Goal: Use online tool/utility: Utilize a website feature to perform a specific function

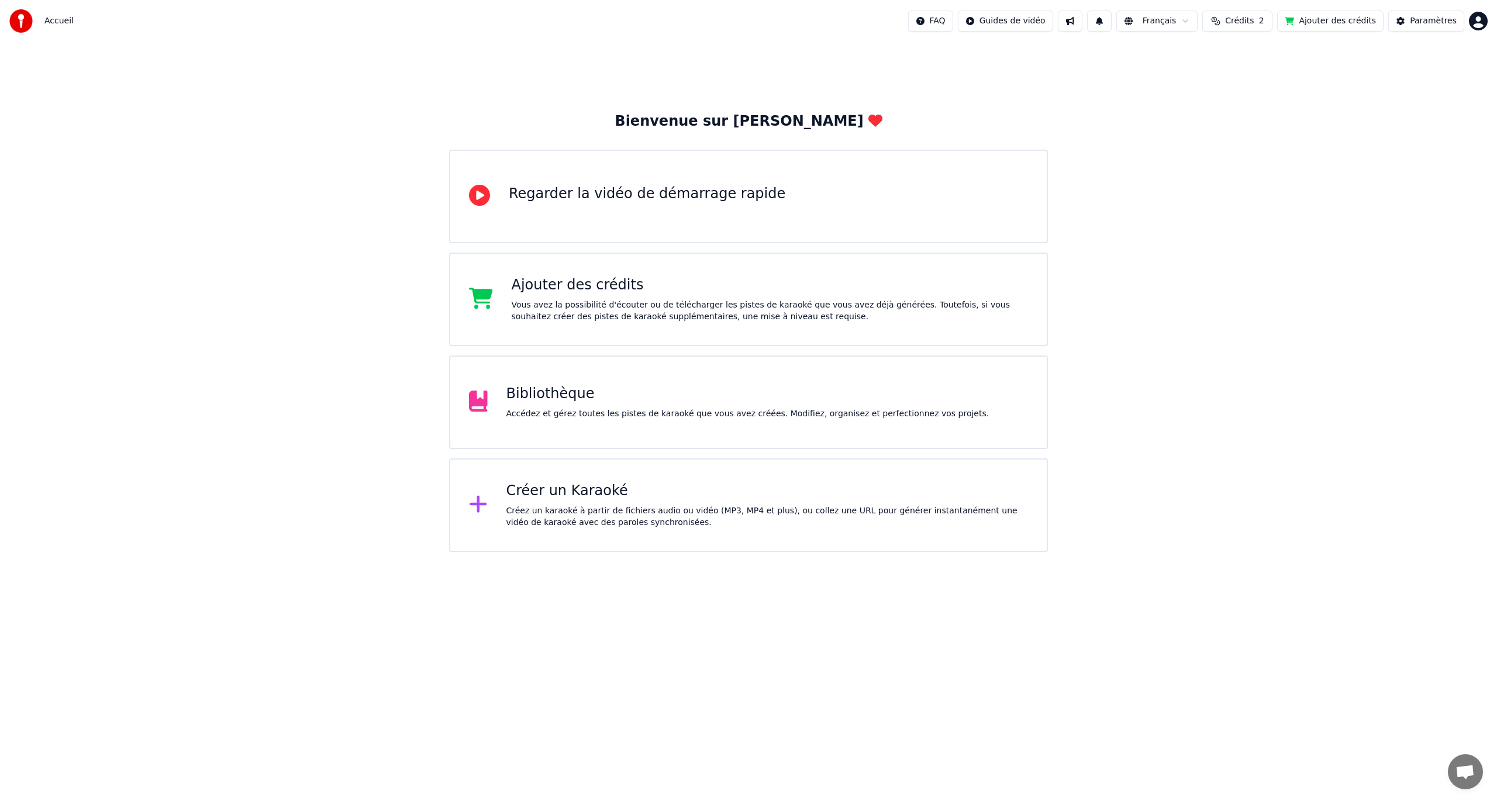
click at [572, 408] on div "Accédez et gérez toutes les pistes de karaoké que vous avez créées. Modifiez, o…" at bounding box center [748, 414] width 483 height 12
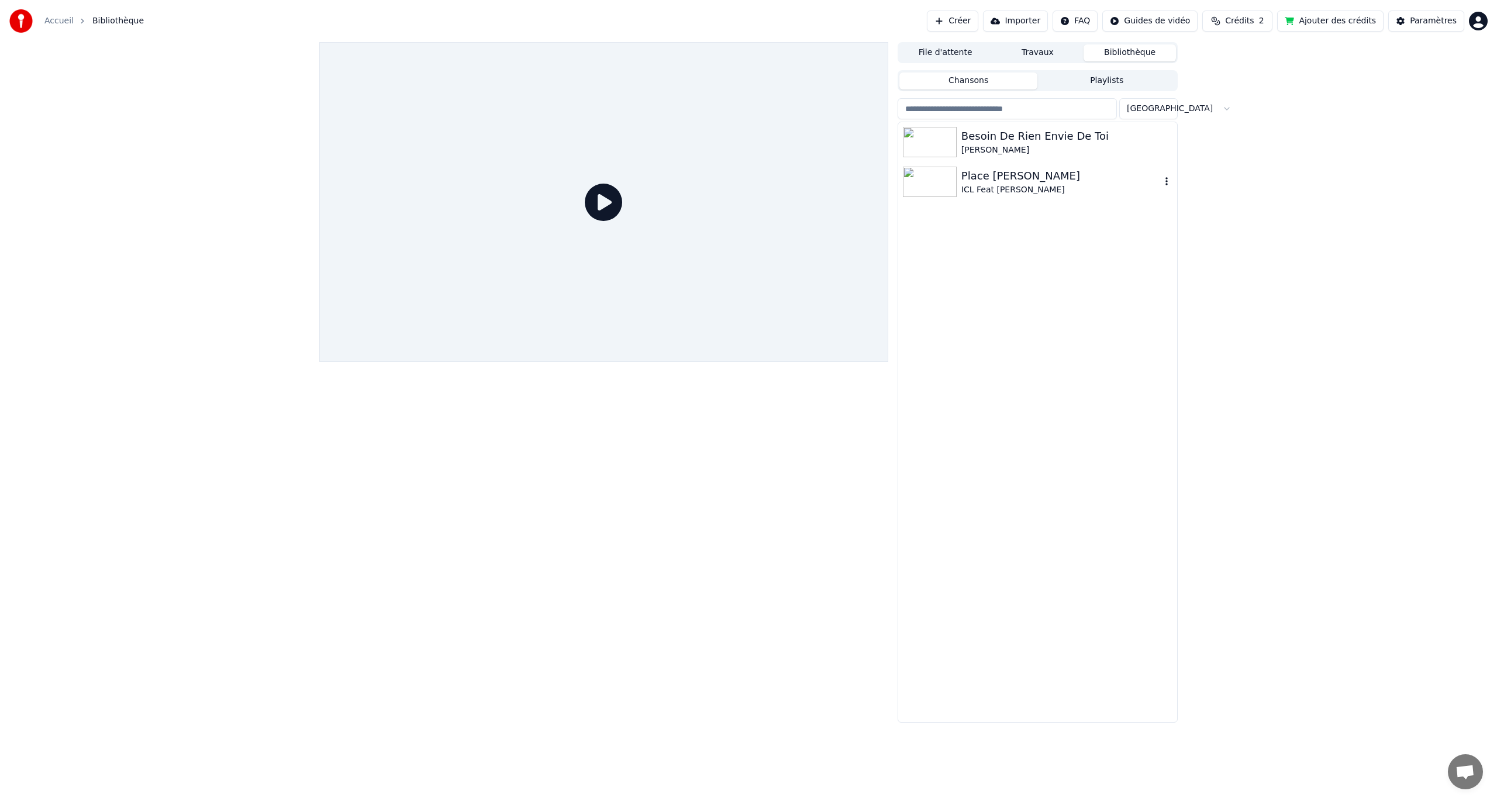
click at [898, 181] on div "Place [PERSON_NAME]" at bounding box center [1061, 176] width 199 height 16
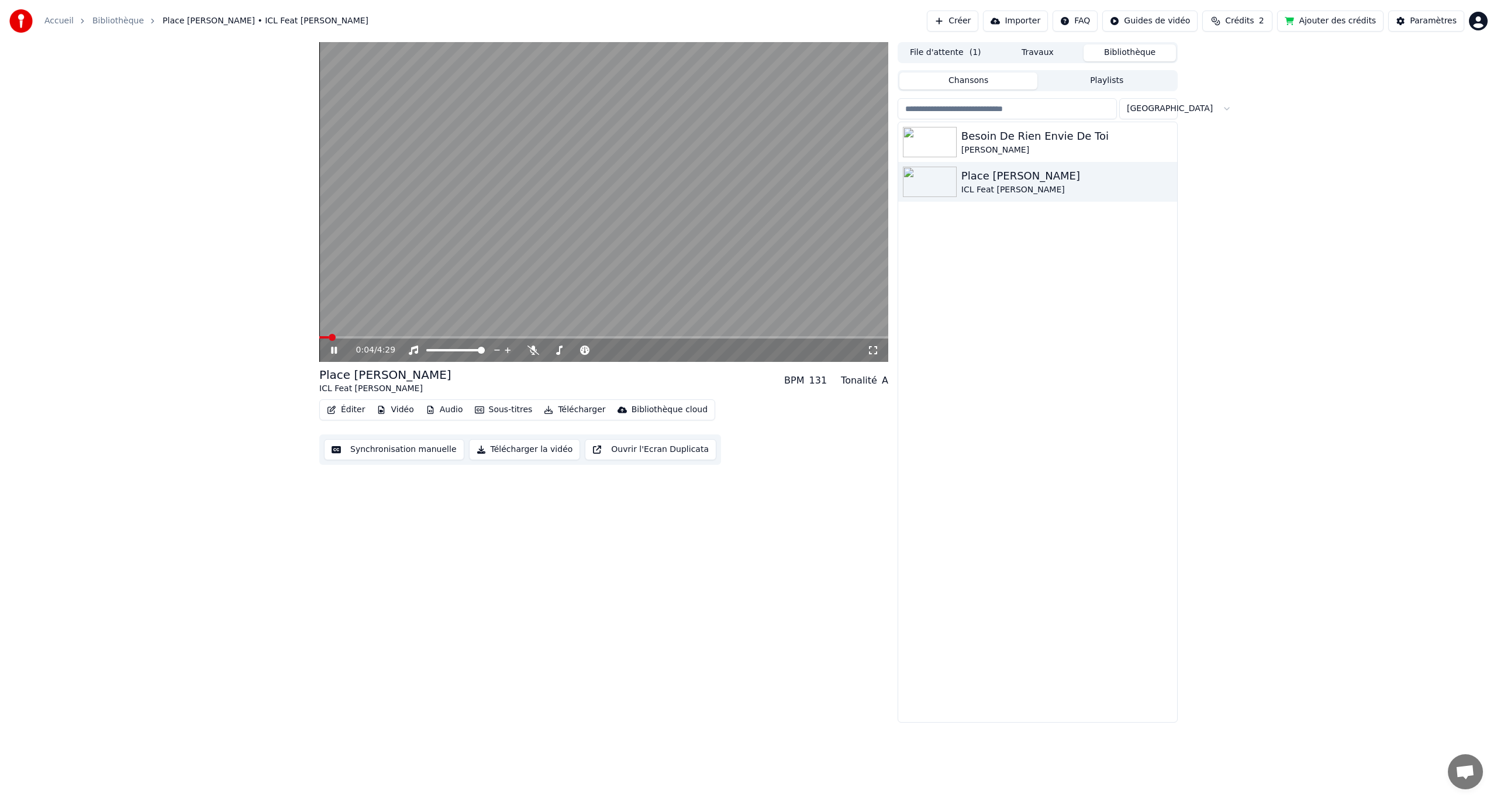
click at [337, 350] on icon at bounding box center [334, 350] width 6 height 7
click at [345, 411] on button "Éditer" at bounding box center [345, 410] width 47 height 16
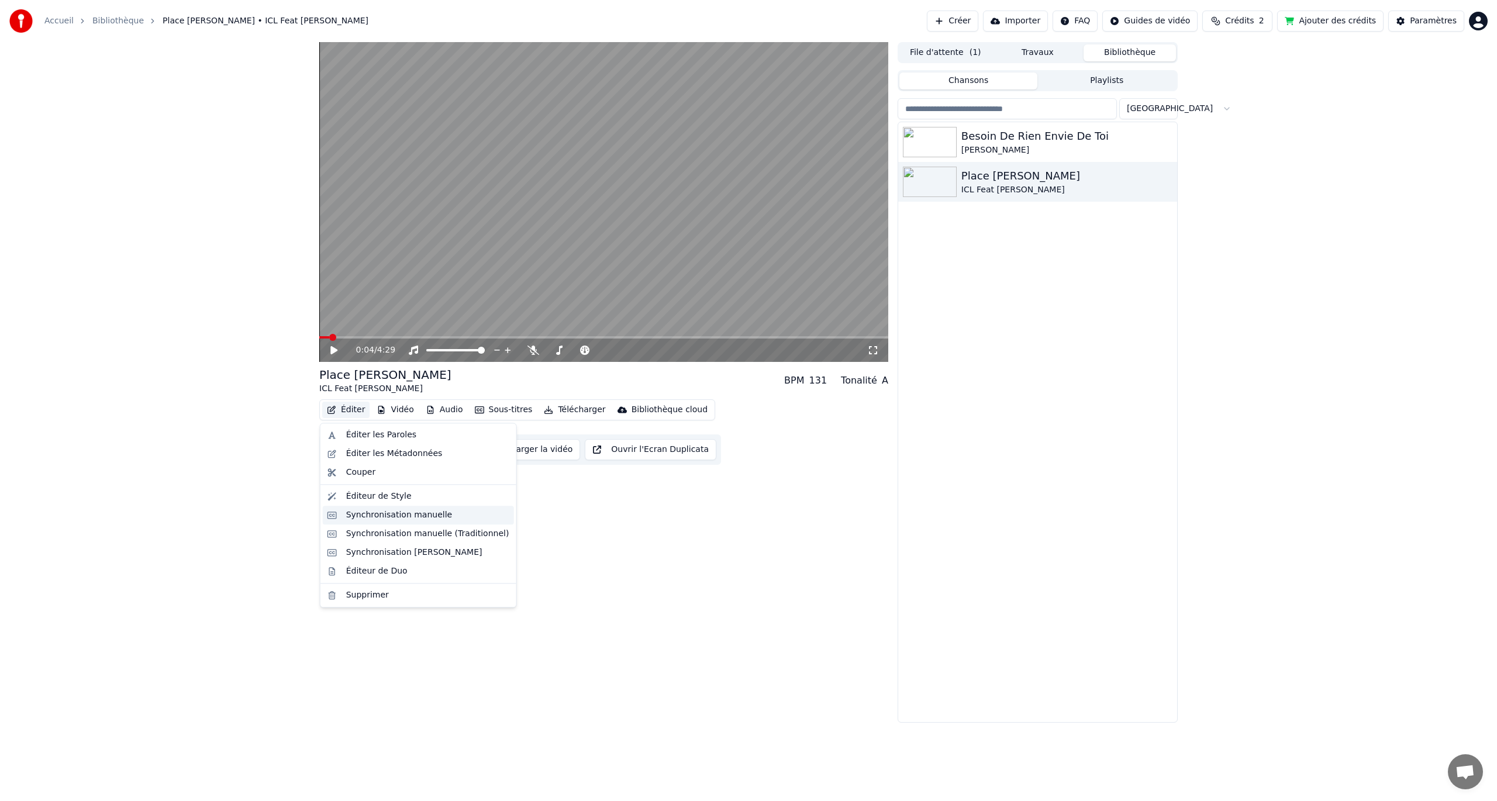
click at [387, 464] on div "Synchronisation manuelle" at bounding box center [399, 515] width 106 height 12
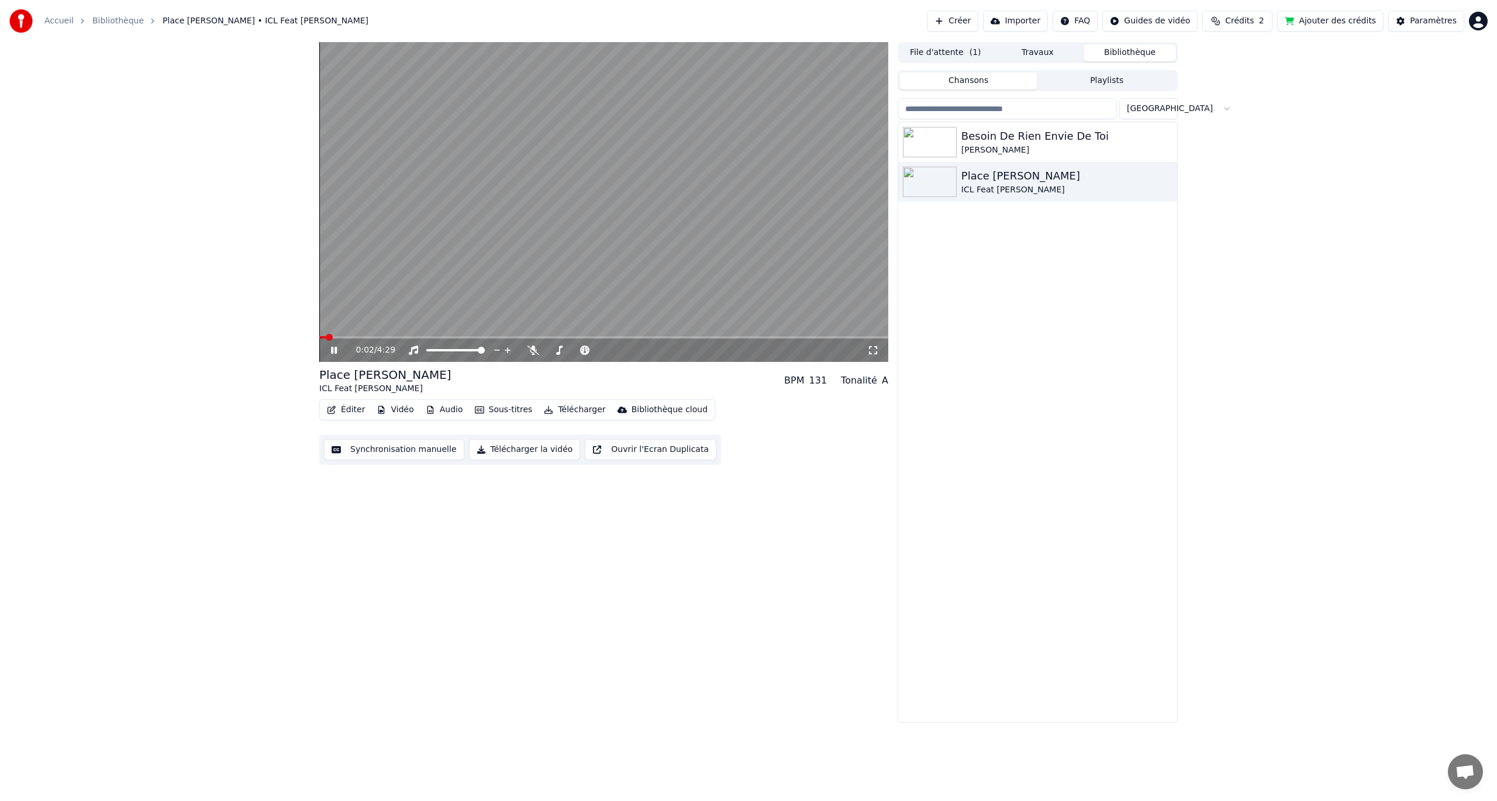
click at [329, 351] on icon at bounding box center [342, 350] width 27 height 9
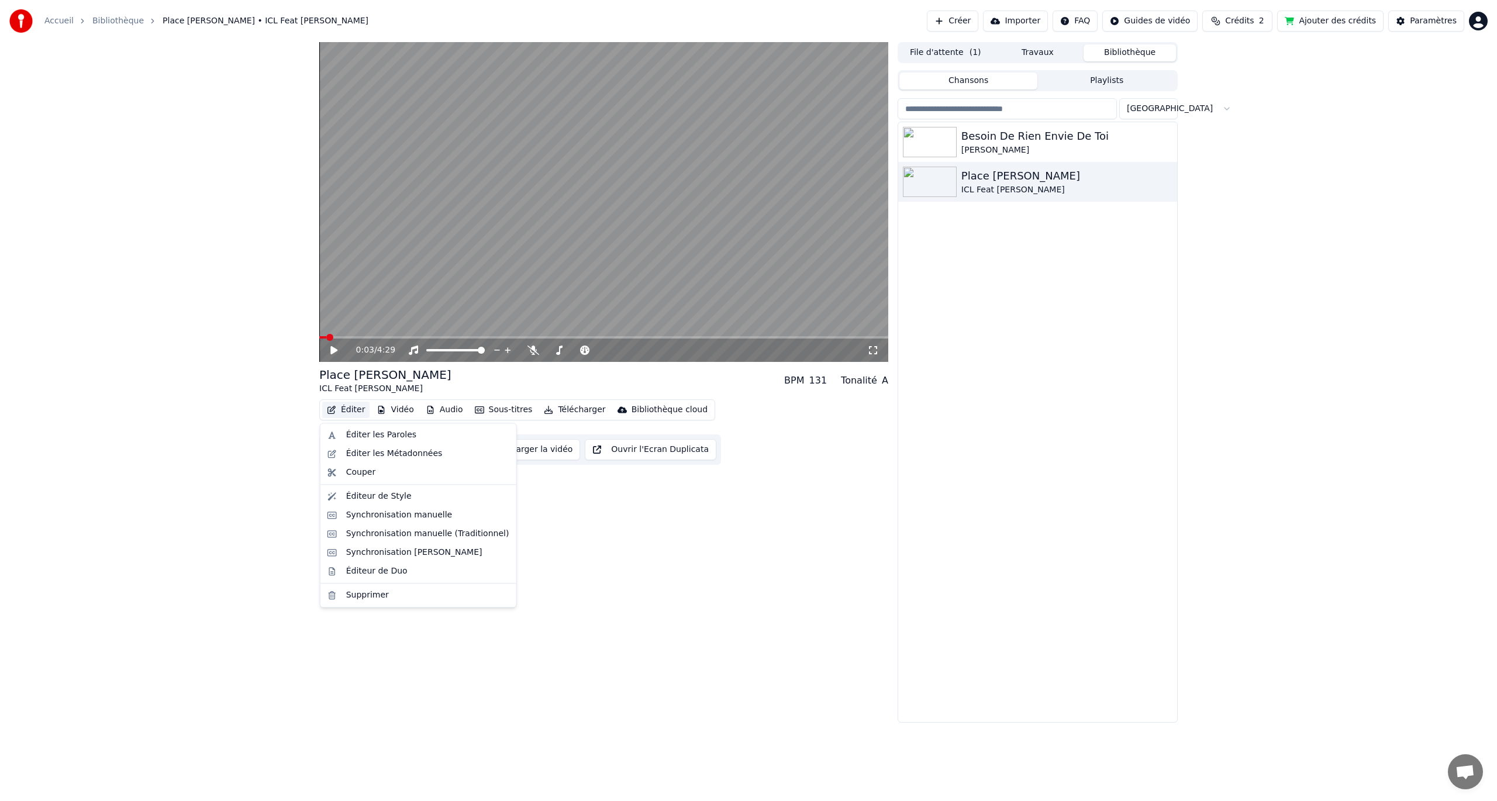
click at [349, 413] on button "Éditer" at bounding box center [345, 410] width 47 height 16
click at [383, 436] on div "Éditer les Paroles" at bounding box center [381, 435] width 70 height 12
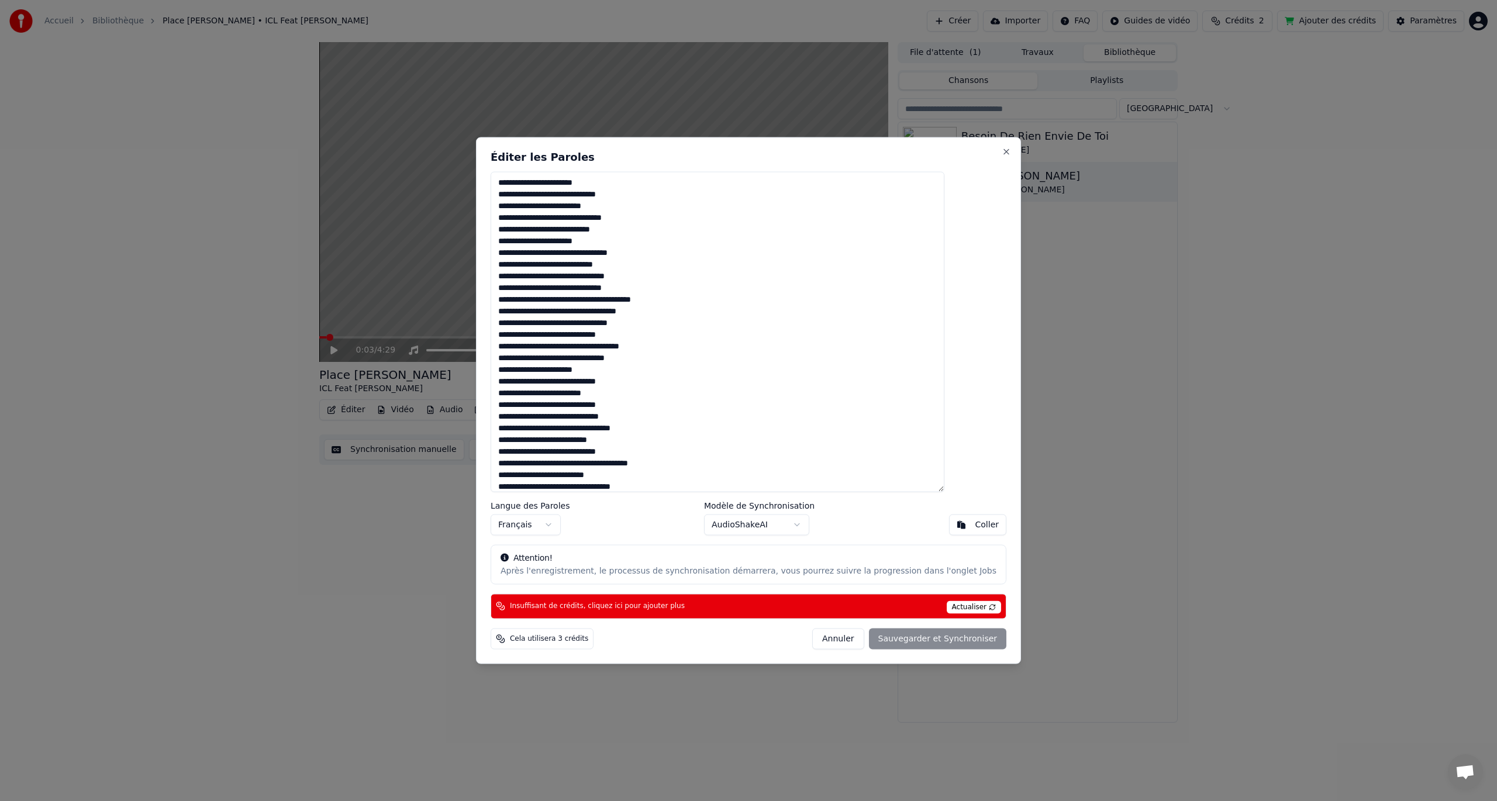
click at [710, 270] on textarea at bounding box center [718, 332] width 454 height 321
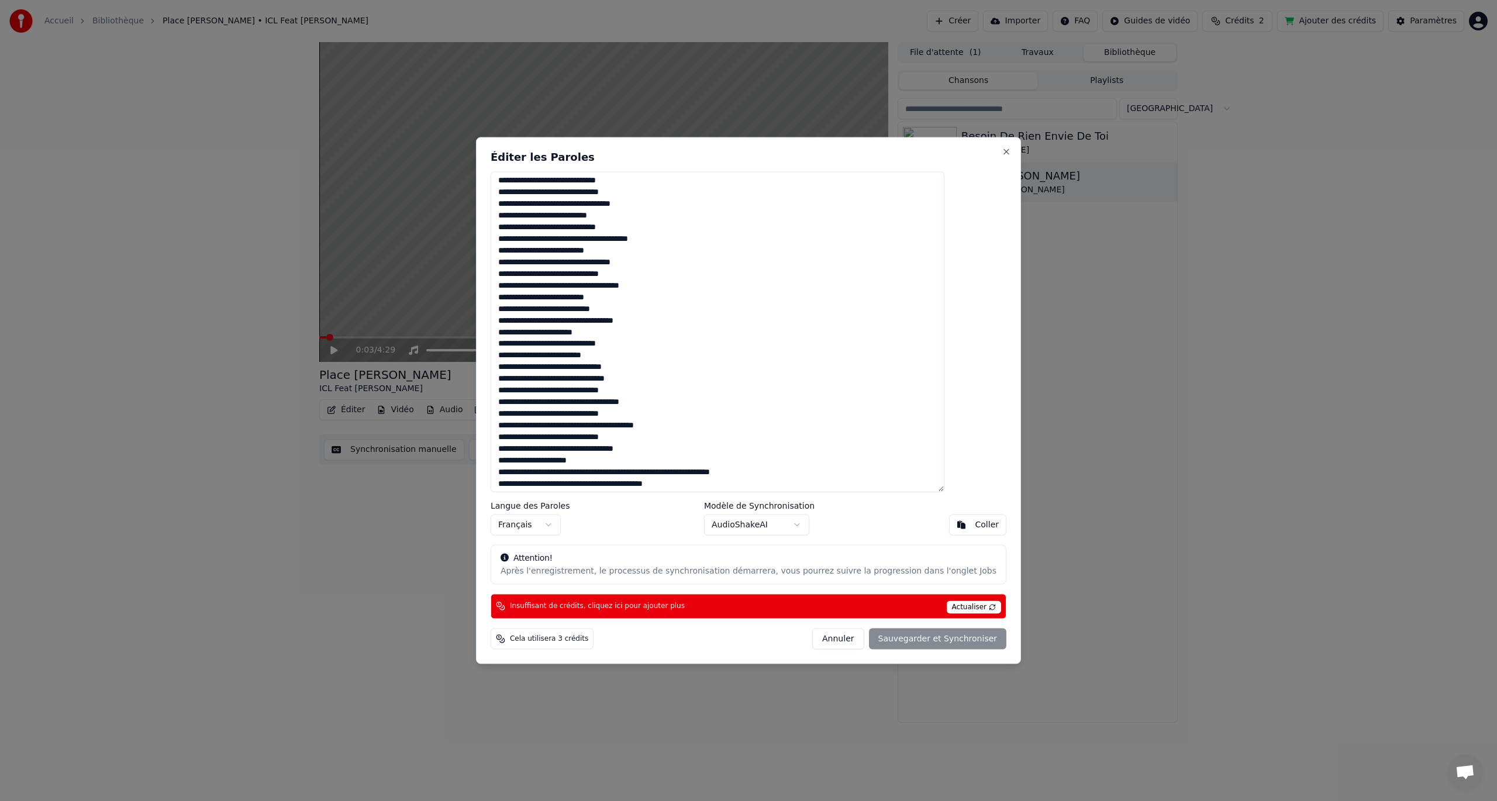
scroll to position [449, 0]
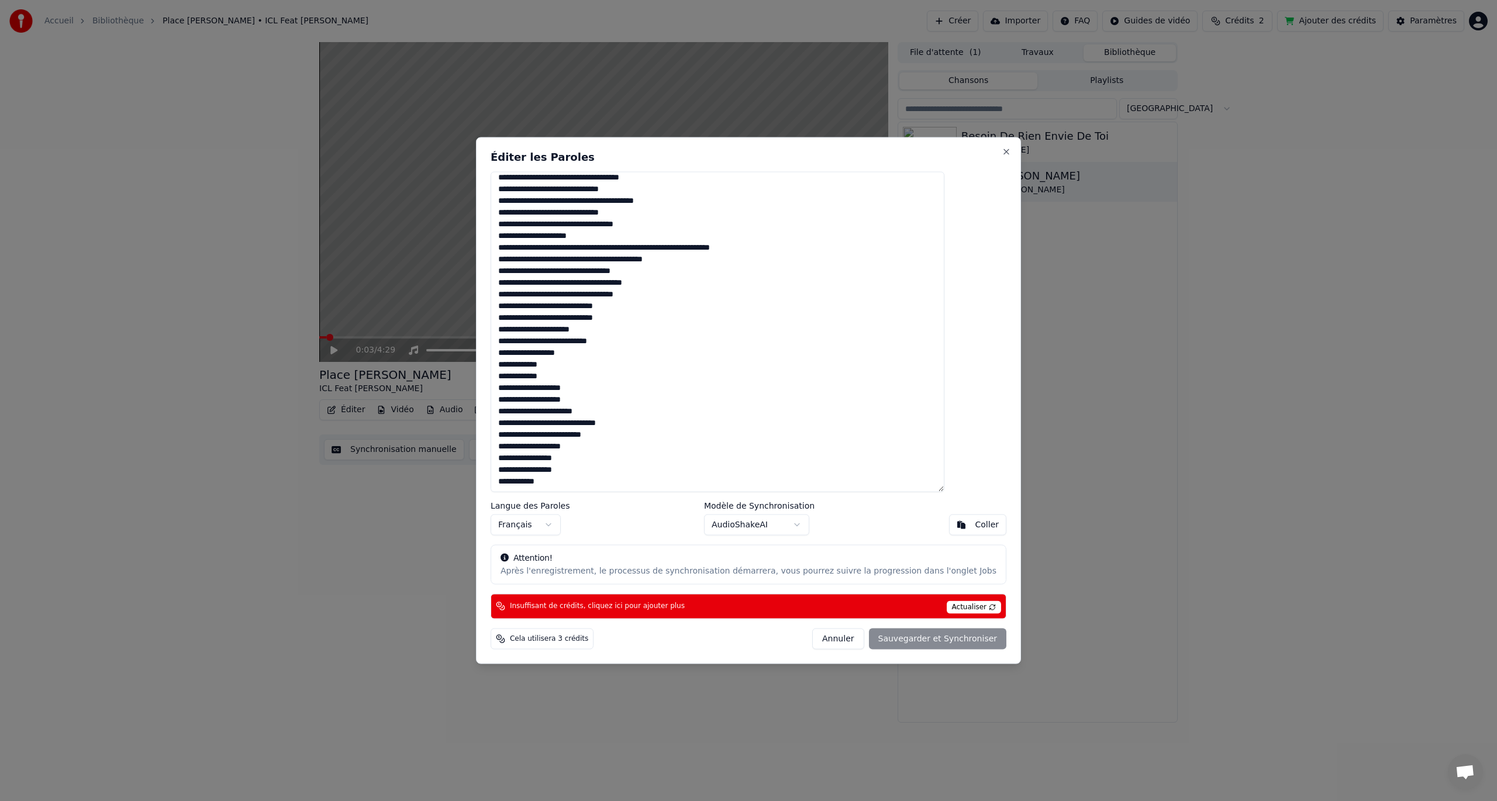
drag, startPoint x: 530, startPoint y: 184, endPoint x: 766, endPoint y: 648, distance: 520.3
click at [766, 464] on div "Éditer les Paroles Langue des Paroles Français Modèle de Synchronisation AudioS…" at bounding box center [748, 400] width 545 height 527
drag, startPoint x: 669, startPoint y: 443, endPoint x: 669, endPoint y: 450, distance: 7.0
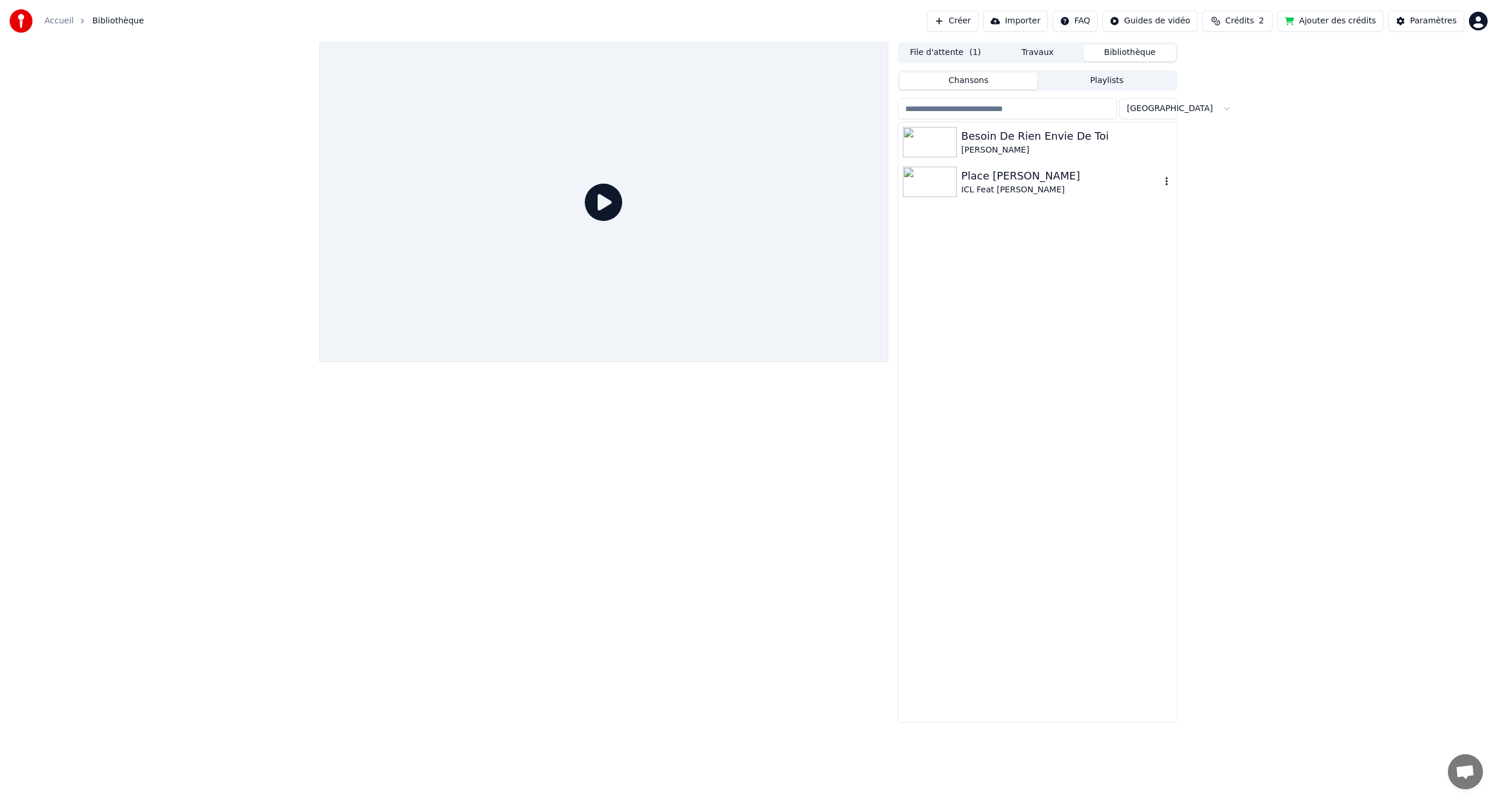
click at [898, 175] on div "Place [PERSON_NAME]" at bounding box center [1061, 176] width 199 height 16
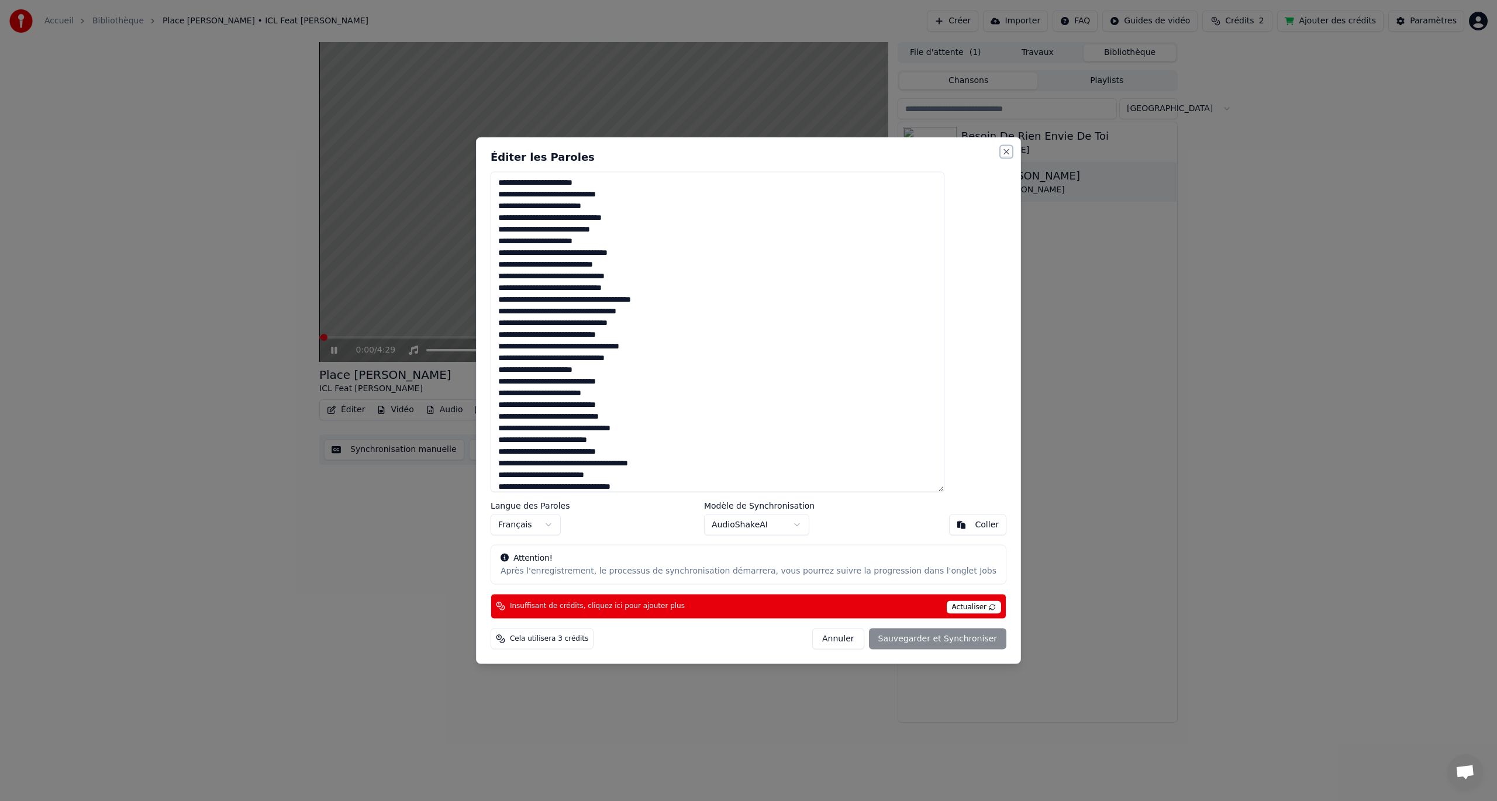
click at [898, 153] on button "Close" at bounding box center [1006, 151] width 9 height 9
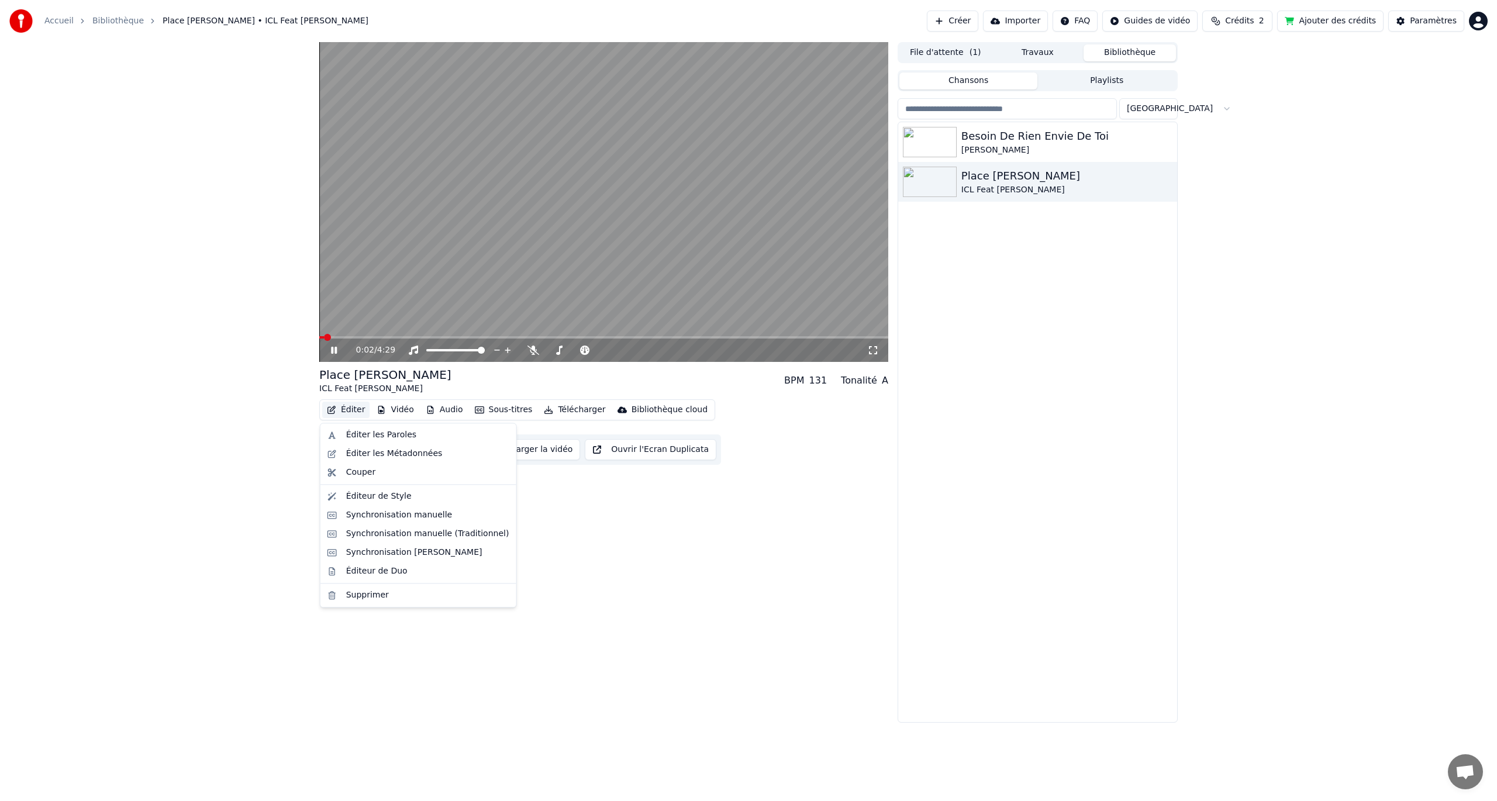
click at [357, 412] on button "Éditer" at bounding box center [345, 410] width 47 height 16
click at [334, 352] on icon at bounding box center [342, 350] width 27 height 9
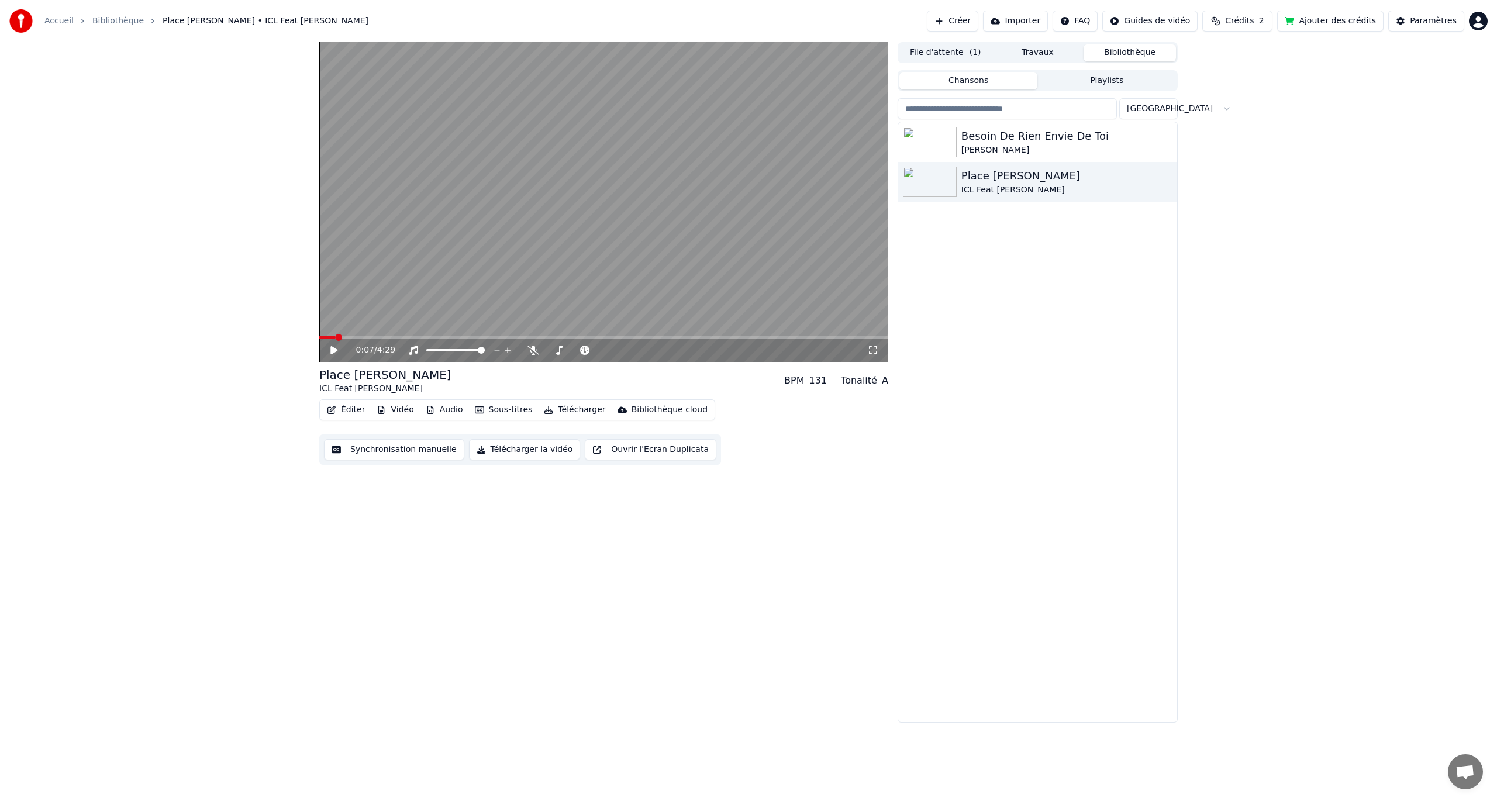
click at [400, 453] on button "Synchronisation manuelle" at bounding box center [394, 449] width 140 height 21
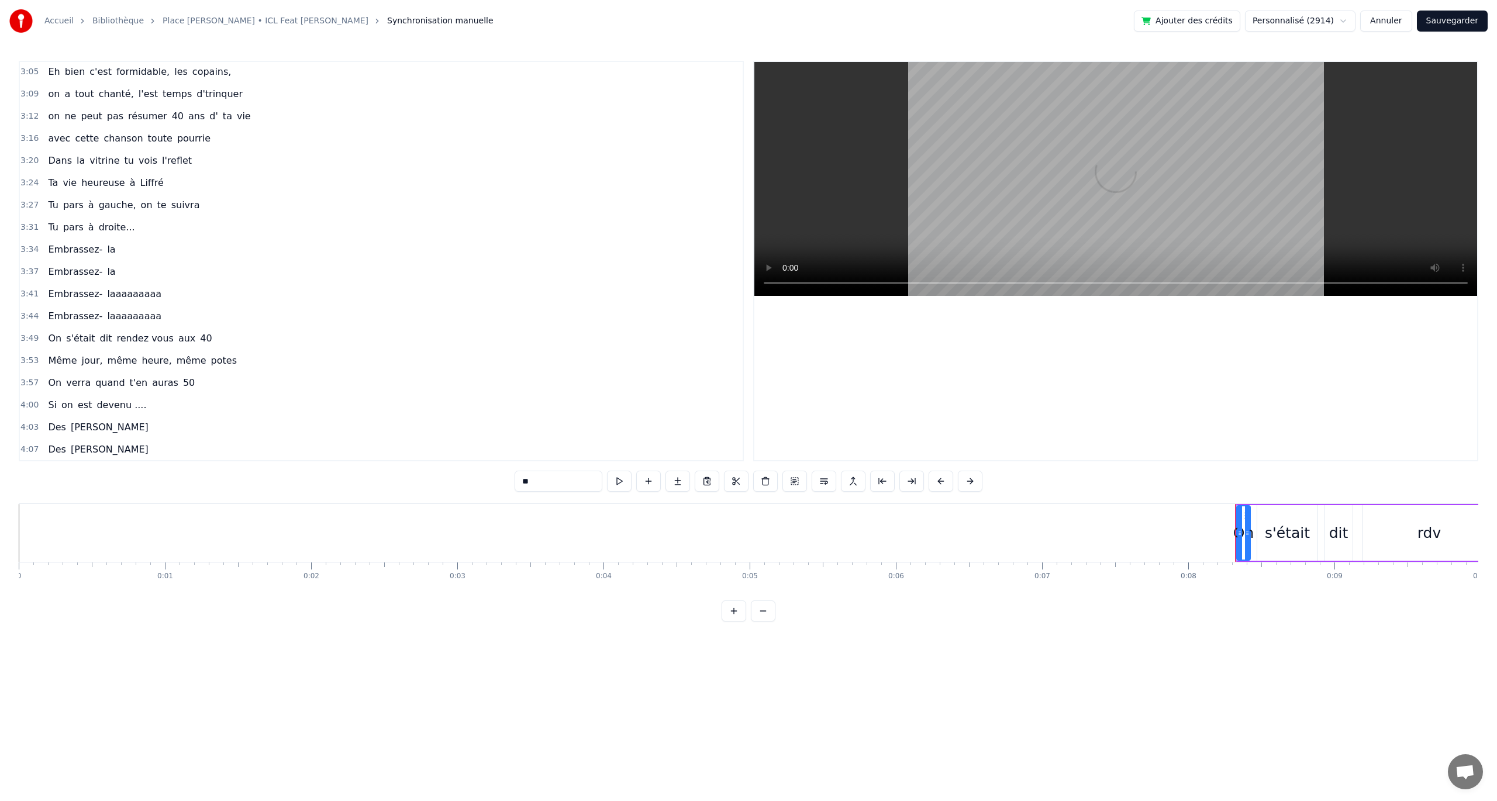
scroll to position [1042, 0]
drag, startPoint x: 1416, startPoint y: 164, endPoint x: 721, endPoint y: 297, distance: 707.6
